Goal: Information Seeking & Learning: Learn about a topic

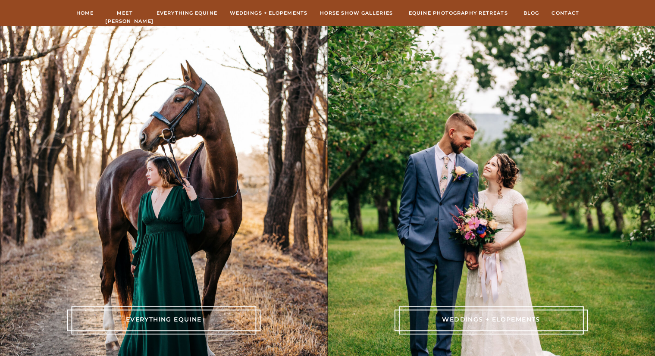
scroll to position [1759, 0]
click at [220, 325] on div at bounding box center [163, 320] width 185 height 28
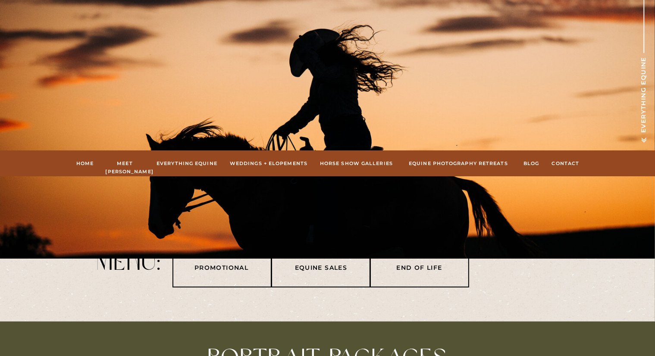
scroll to position [110, 0]
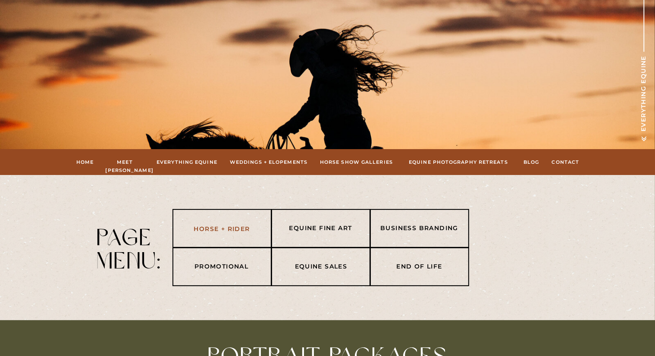
click at [229, 226] on nav "Horse + Rider" at bounding box center [222, 229] width 90 height 10
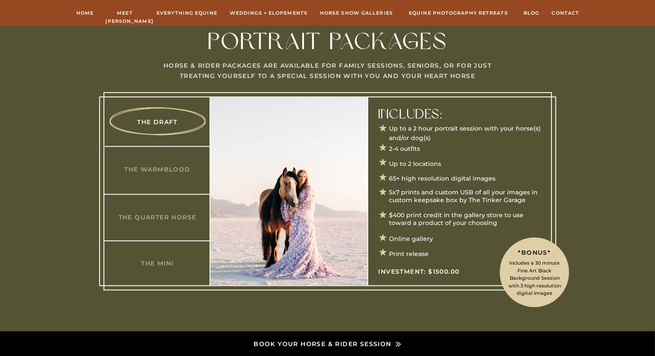
scroll to position [429, 0]
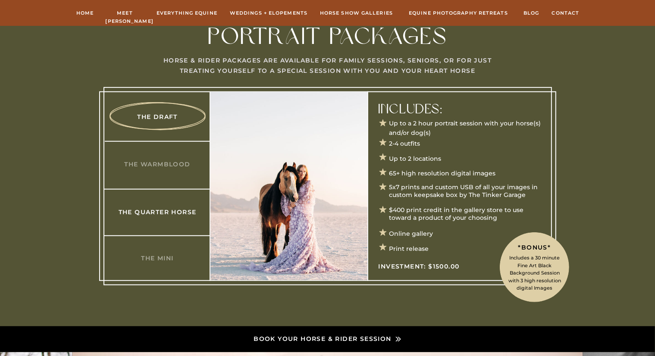
click at [137, 210] on h3 "The Quarter Horse" at bounding box center [157, 211] width 83 height 9
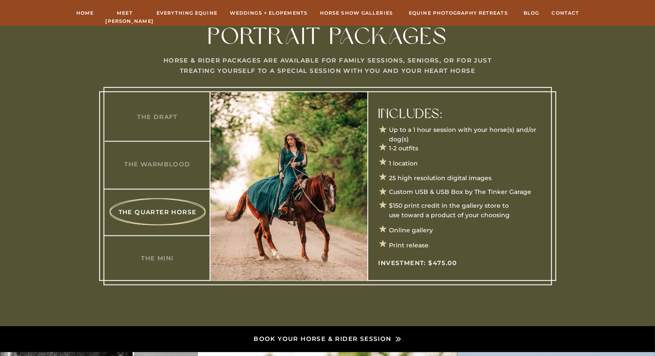
click at [167, 168] on div at bounding box center [327, 186] width 448 height 198
click at [174, 162] on h3 "The Warmblood" at bounding box center [157, 164] width 83 height 9
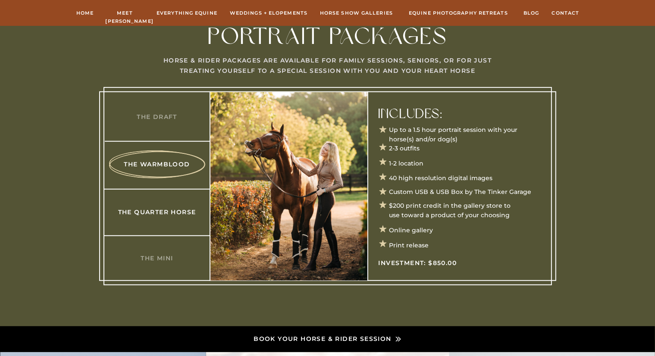
click at [163, 211] on h3 "The Quarter Horse" at bounding box center [157, 211] width 83 height 9
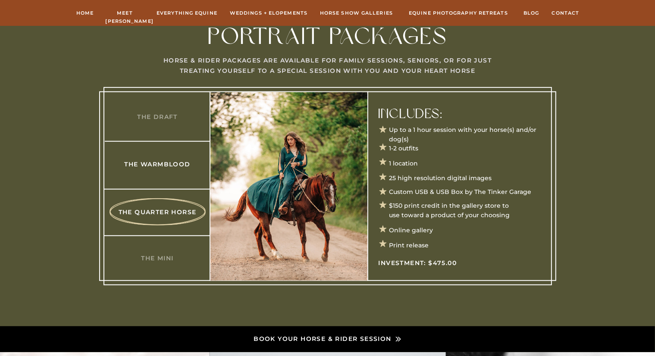
click at [160, 165] on h3 "The Warmblood" at bounding box center [157, 164] width 83 height 9
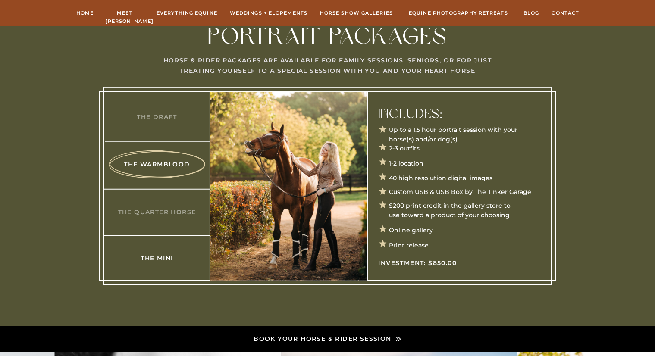
click at [151, 256] on h3 "The Mini" at bounding box center [157, 258] width 83 height 9
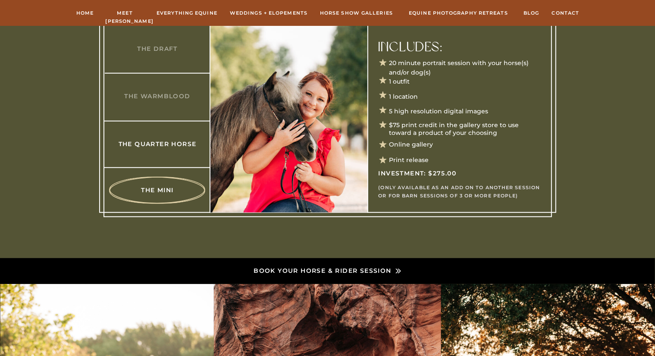
click at [163, 142] on h3 "The Quarter Horse" at bounding box center [157, 143] width 83 height 9
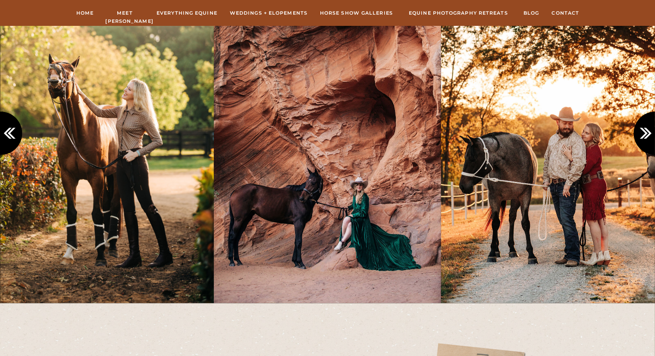
scroll to position [818, 0]
click at [649, 130] on icon at bounding box center [647, 134] width 14 height 14
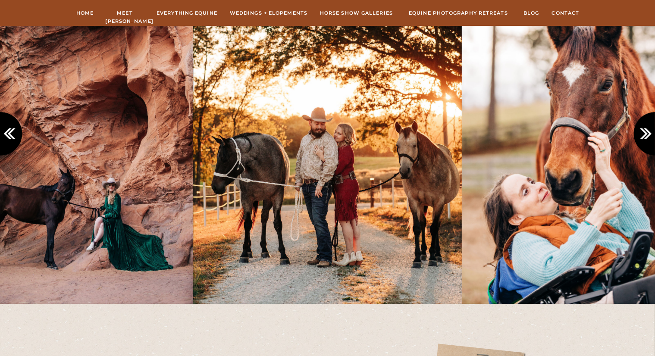
click at [649, 130] on icon at bounding box center [647, 134] width 14 height 14
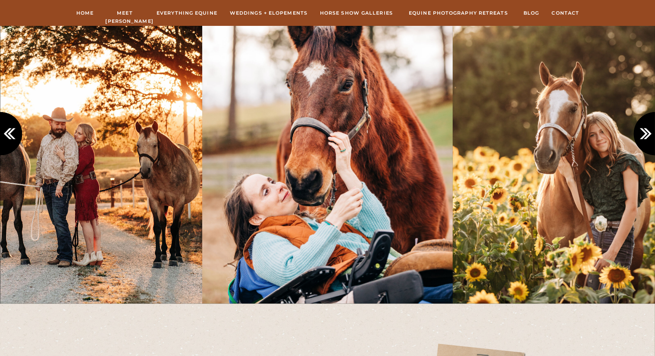
click at [649, 130] on icon at bounding box center [647, 134] width 14 height 14
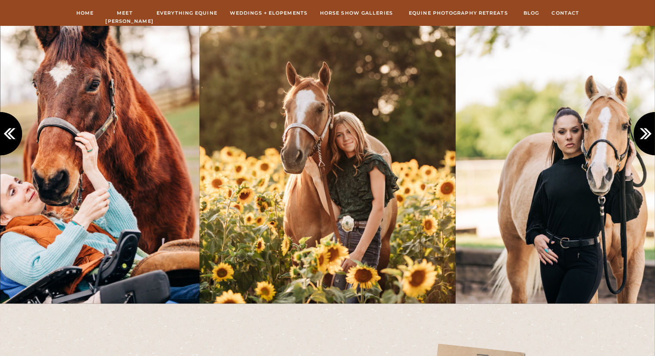
click at [649, 130] on icon at bounding box center [647, 134] width 14 height 14
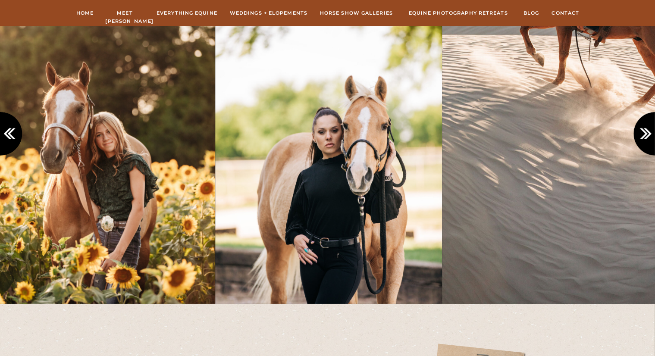
click at [649, 130] on icon at bounding box center [647, 134] width 14 height 14
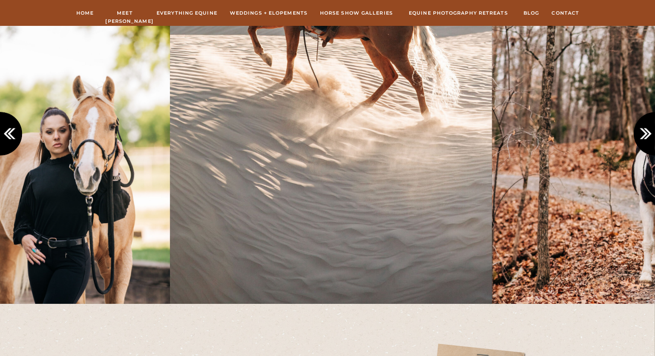
click at [649, 130] on icon at bounding box center [647, 134] width 14 height 14
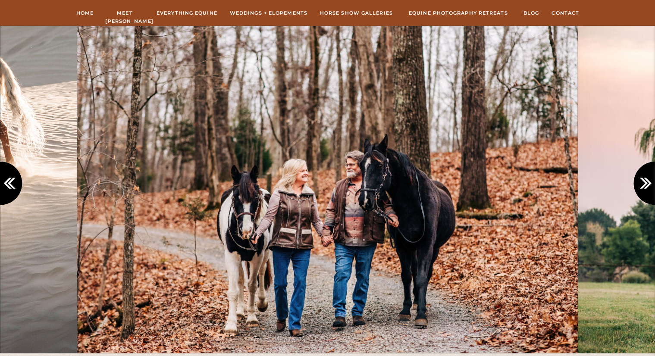
scroll to position [769, 0]
click at [652, 182] on icon at bounding box center [647, 183] width 14 height 14
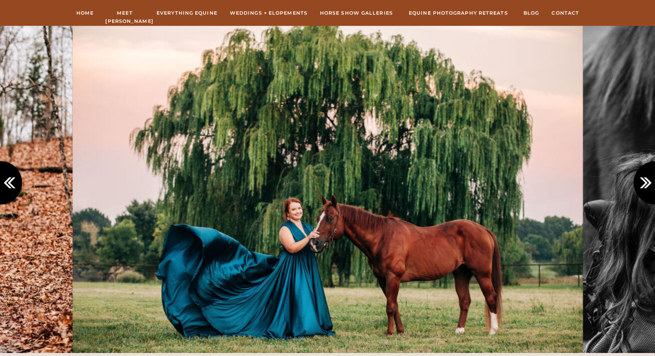
click at [652, 182] on icon at bounding box center [647, 183] width 14 height 14
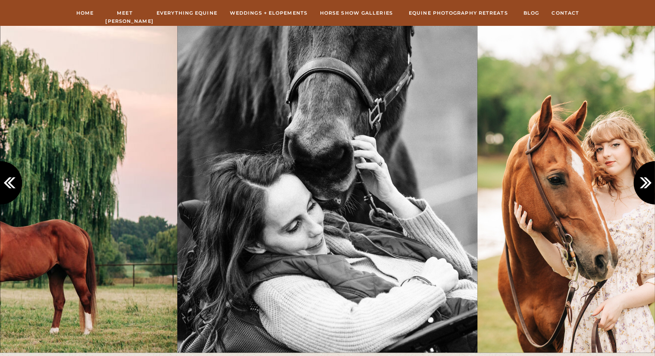
click at [652, 182] on icon at bounding box center [647, 183] width 14 height 14
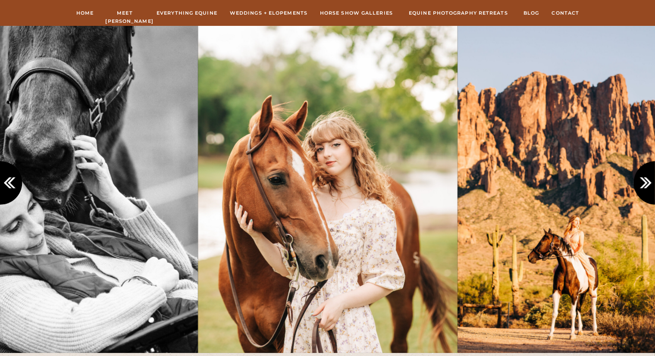
click at [652, 182] on icon at bounding box center [647, 183] width 14 height 14
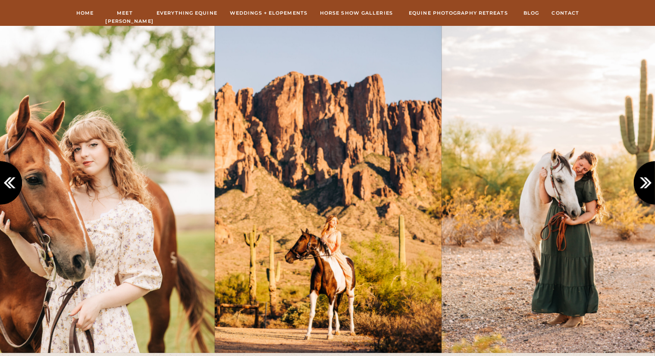
click at [652, 182] on icon at bounding box center [647, 183] width 14 height 14
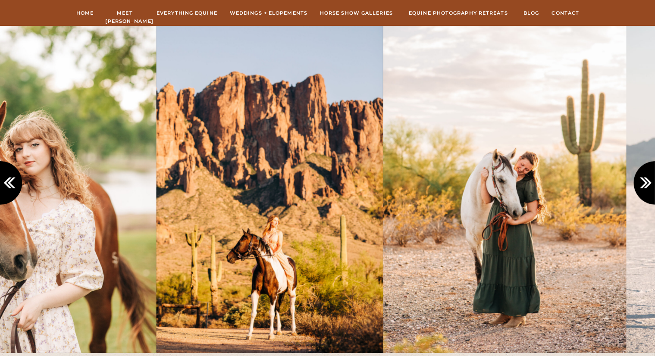
click at [652, 182] on icon at bounding box center [647, 183] width 14 height 14
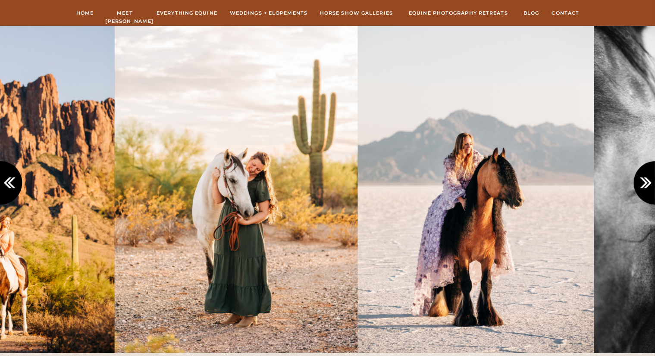
click at [652, 182] on icon at bounding box center [647, 183] width 14 height 14
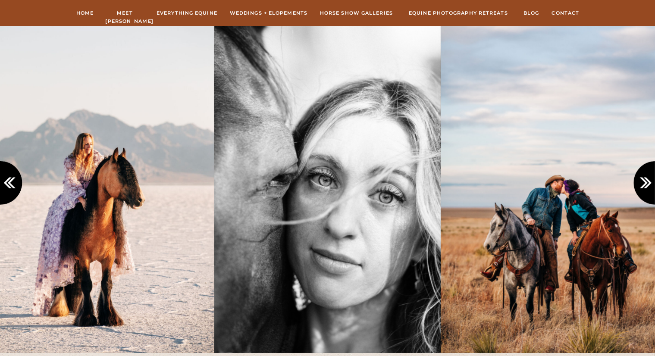
click at [652, 182] on icon at bounding box center [647, 183] width 14 height 14
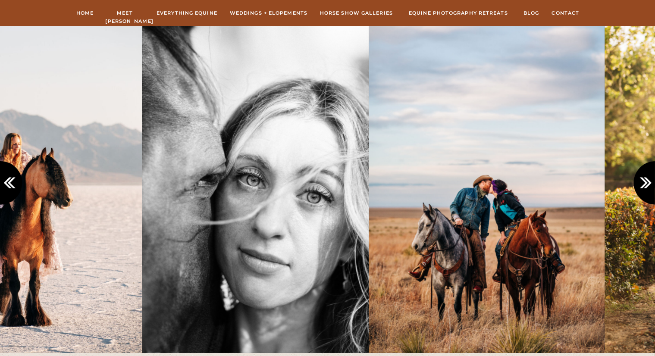
click at [652, 182] on icon at bounding box center [647, 183] width 14 height 14
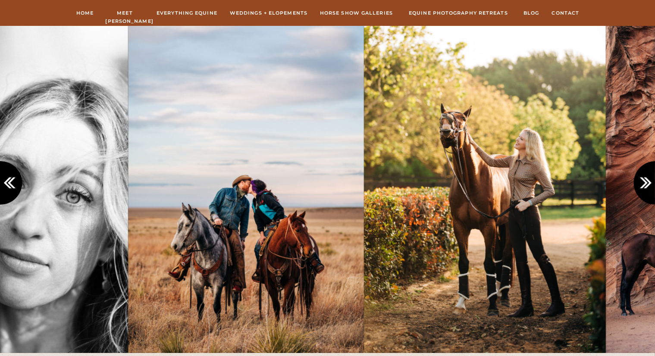
click at [652, 182] on icon at bounding box center [647, 183] width 14 height 14
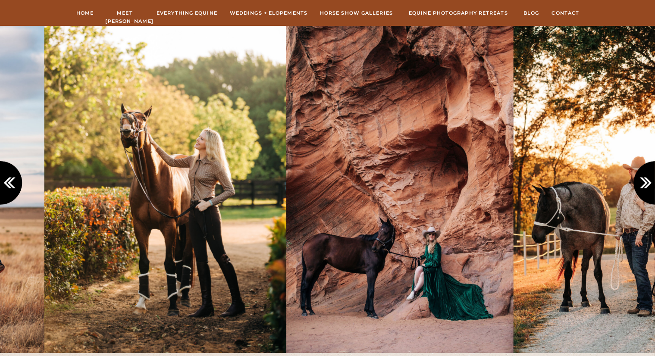
click at [652, 182] on icon at bounding box center [647, 183] width 14 height 14
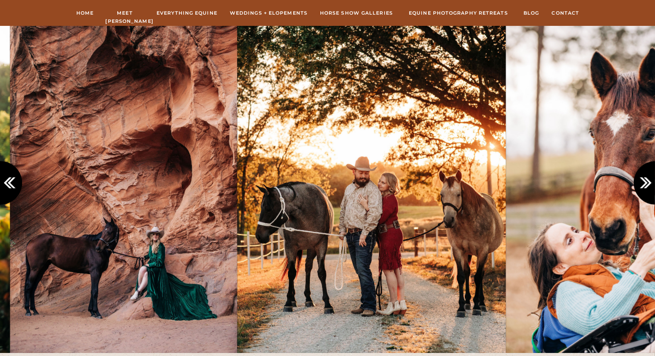
click at [652, 182] on icon at bounding box center [647, 183] width 14 height 14
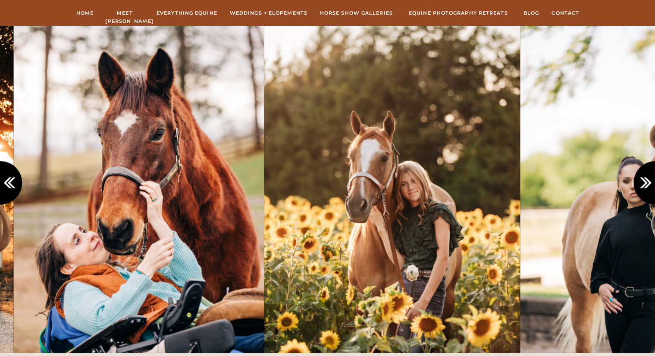
click at [652, 182] on icon at bounding box center [647, 183] width 14 height 14
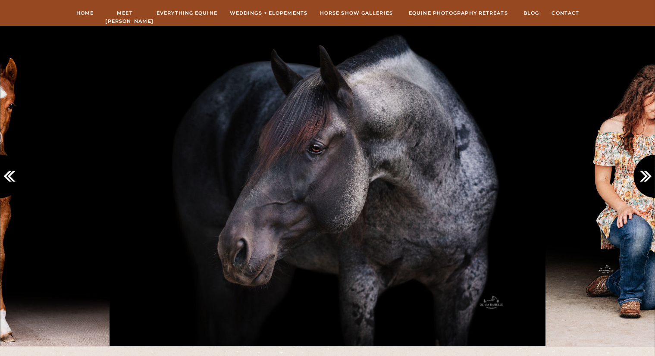
scroll to position [1831, 0]
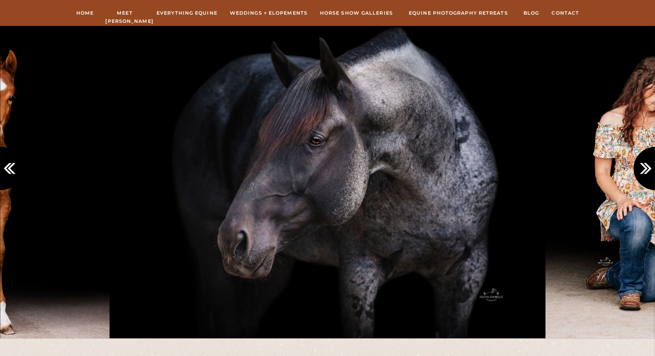
click at [649, 173] on icon at bounding box center [647, 168] width 14 height 14
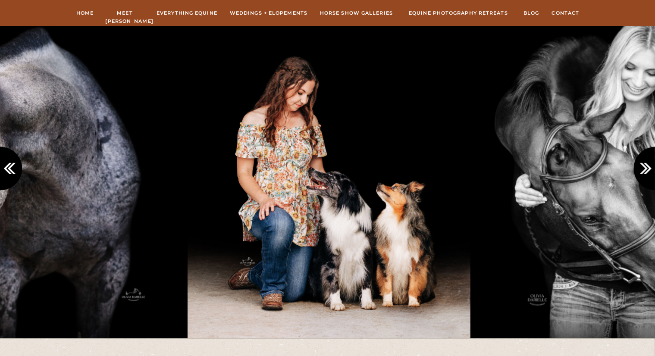
click at [649, 173] on icon at bounding box center [647, 168] width 14 height 14
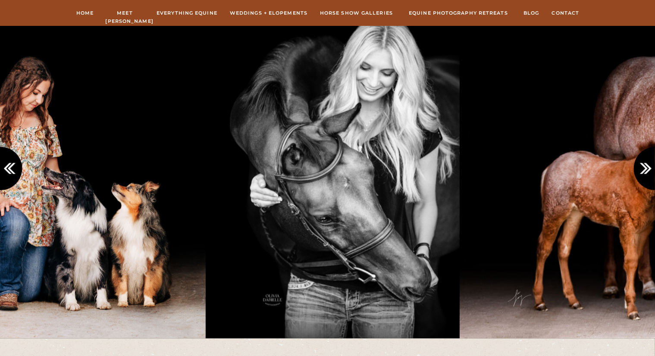
click at [649, 173] on icon at bounding box center [647, 168] width 14 height 14
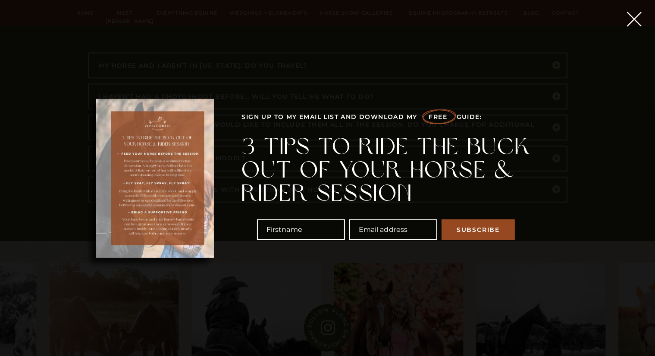
scroll to position [3823, 0]
click at [631, 19] on icon at bounding box center [633, 18] width 25 height 25
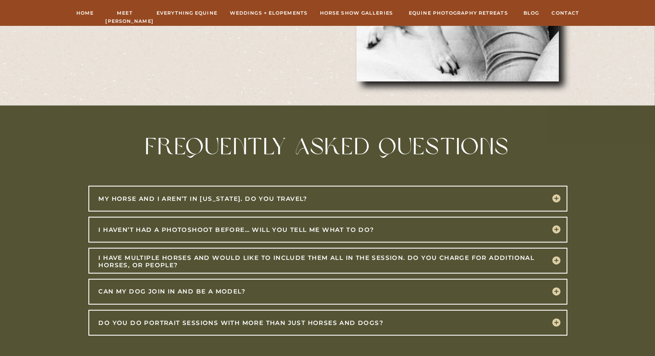
scroll to position [3728, 0]
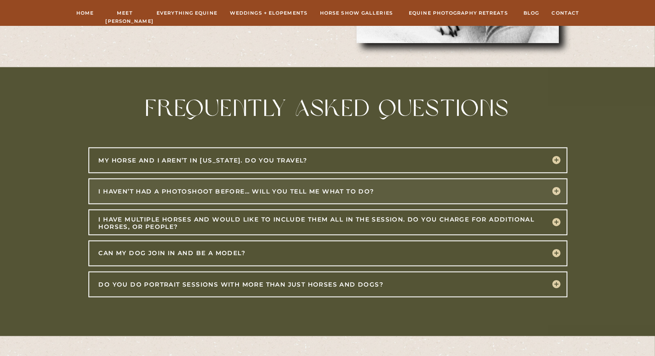
click at [558, 190] on div at bounding box center [327, 192] width 479 height 26
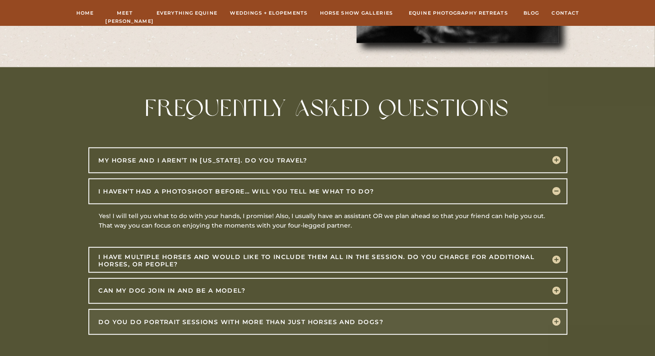
click at [561, 317] on div at bounding box center [327, 322] width 479 height 26
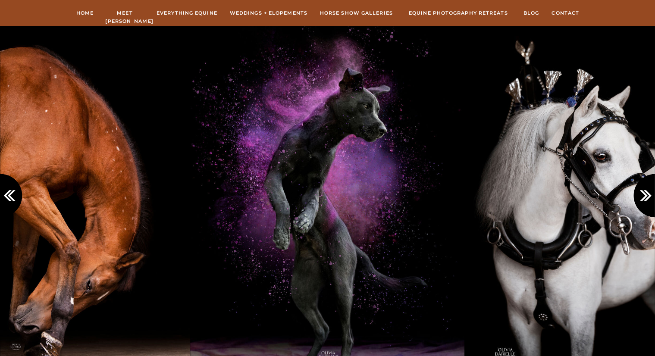
scroll to position [1685, 0]
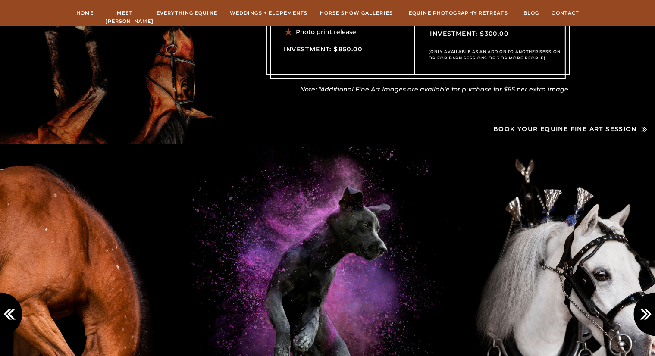
click at [370, 9] on nav "hORSE sHOW gALLERIES" at bounding box center [357, 13] width 76 height 8
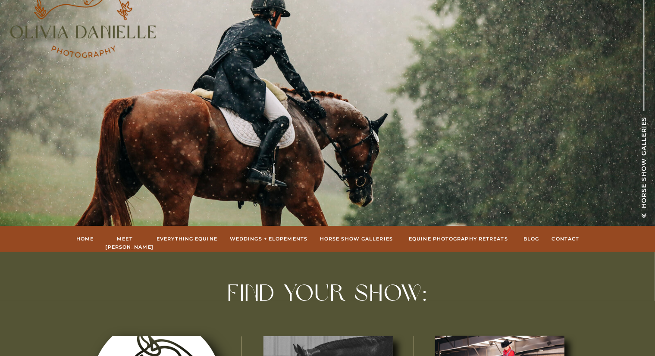
scroll to position [32, 0]
click at [441, 235] on nav "Equine Photography Retreats" at bounding box center [459, 239] width 106 height 8
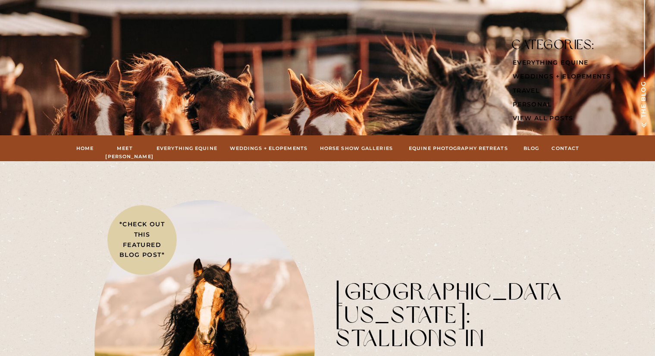
scroll to position [120, 0]
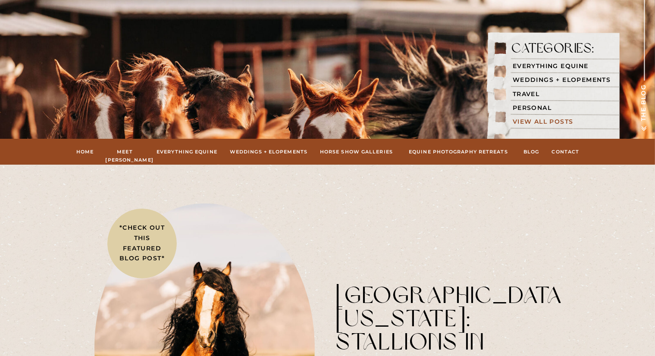
click at [552, 119] on nav "View all posts" at bounding box center [564, 122] width 103 height 10
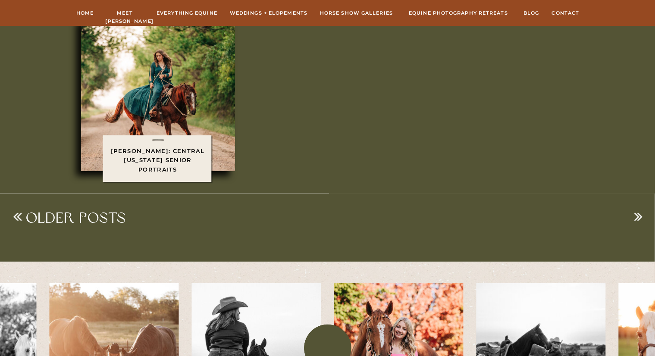
scroll to position [1134, 0]
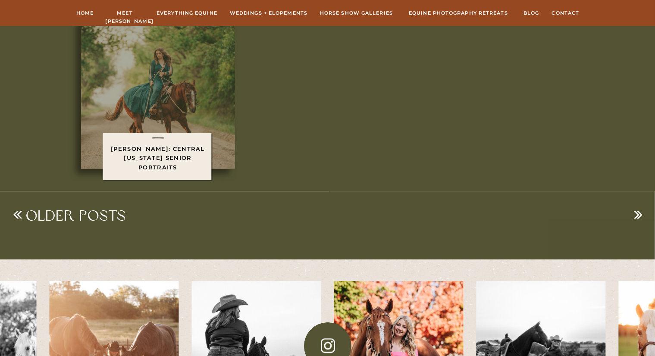
click at [166, 116] on img at bounding box center [158, 92] width 154 height 154
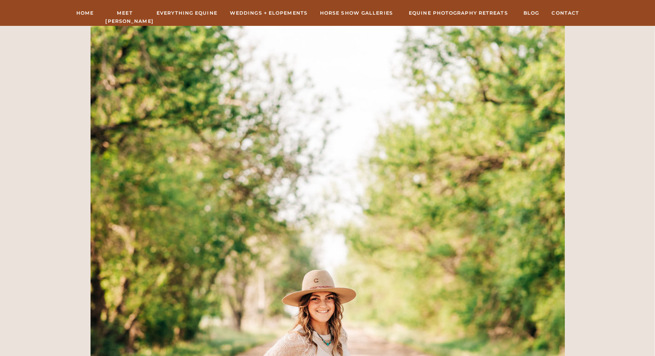
scroll to position [1685, 0]
